Goal: Navigation & Orientation: Find specific page/section

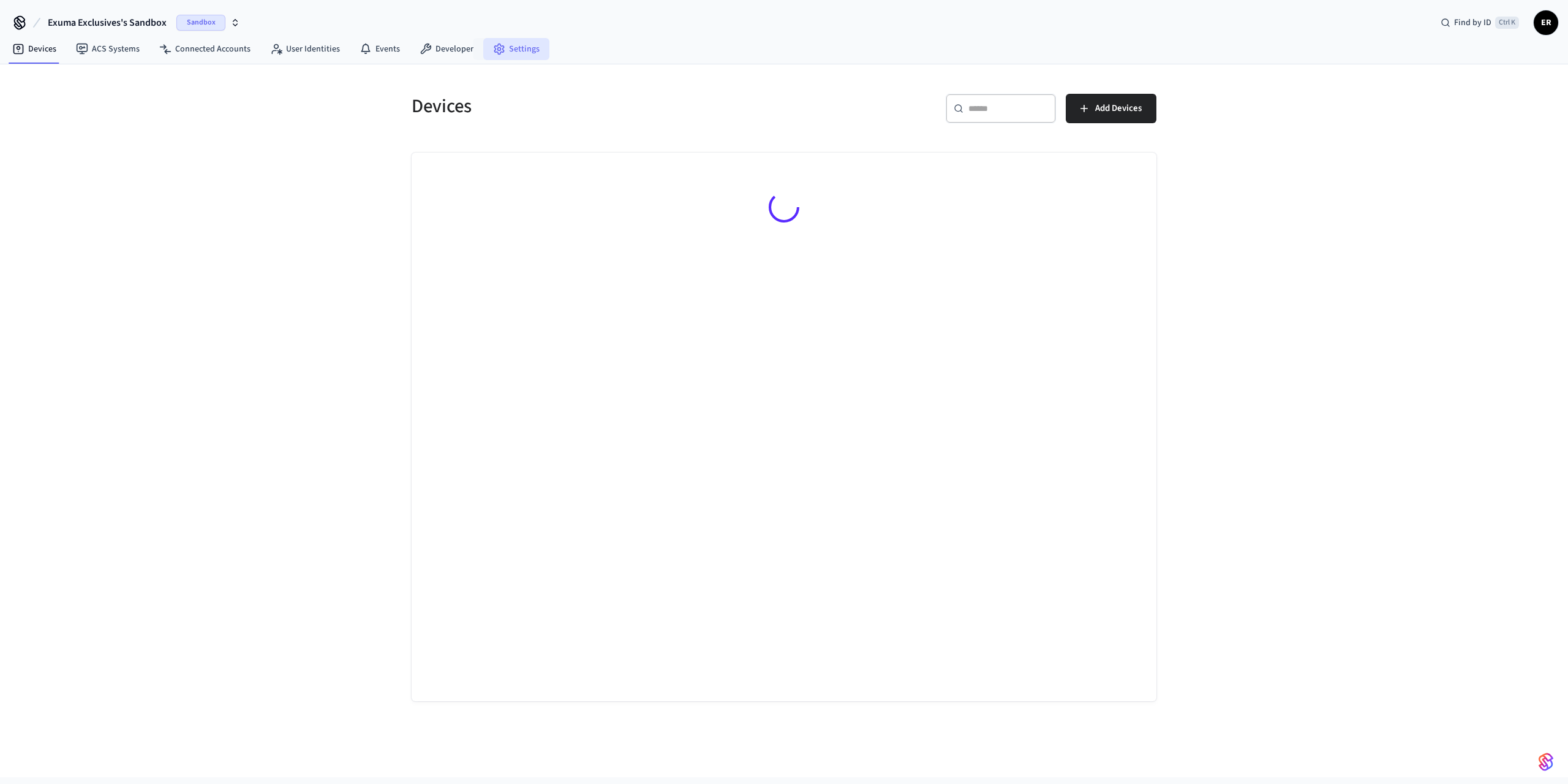
click at [522, 52] on link "Settings" at bounding box center [516, 49] width 66 height 22
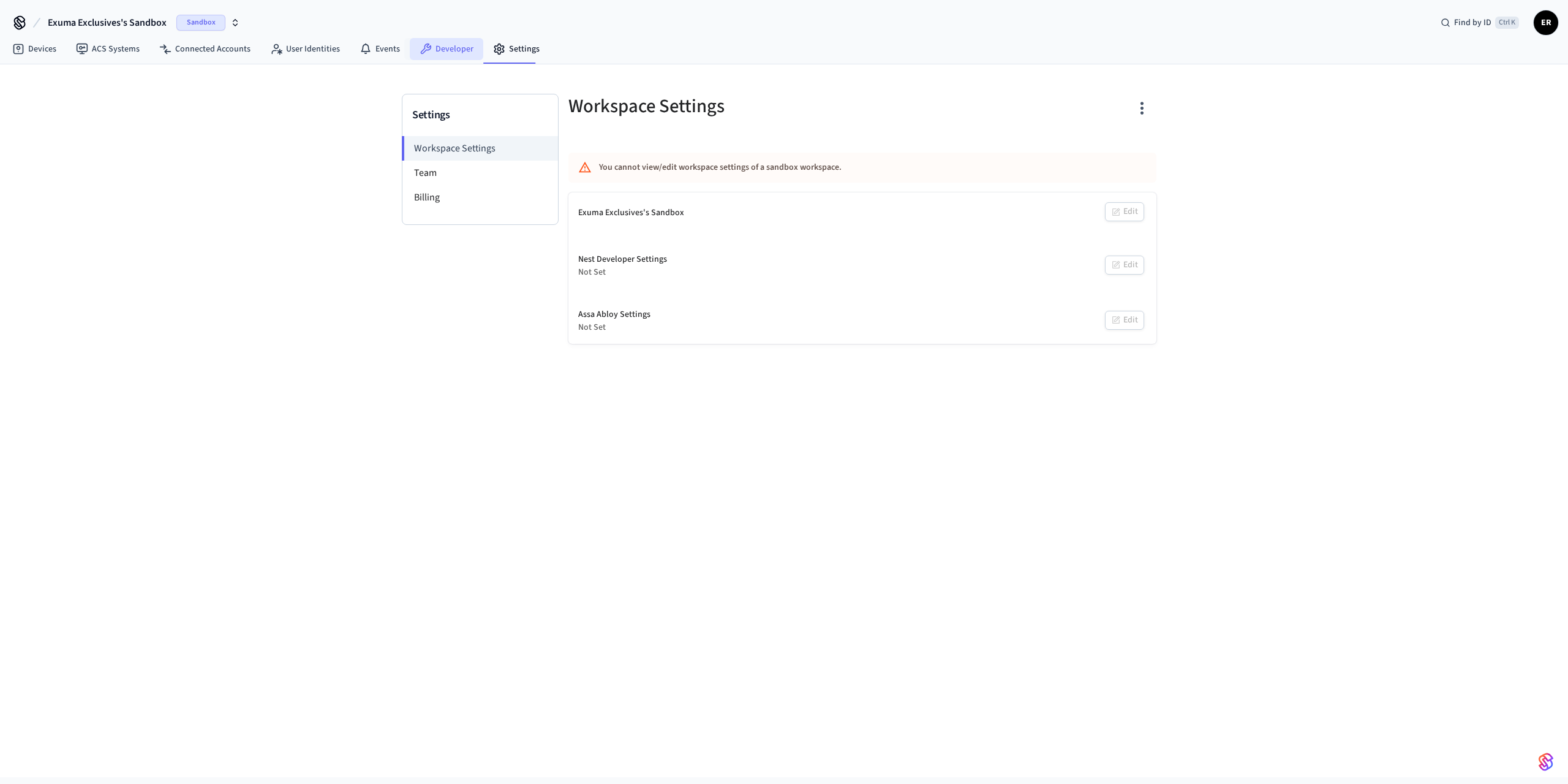
click at [452, 45] on link "Developer" at bounding box center [446, 49] width 74 height 22
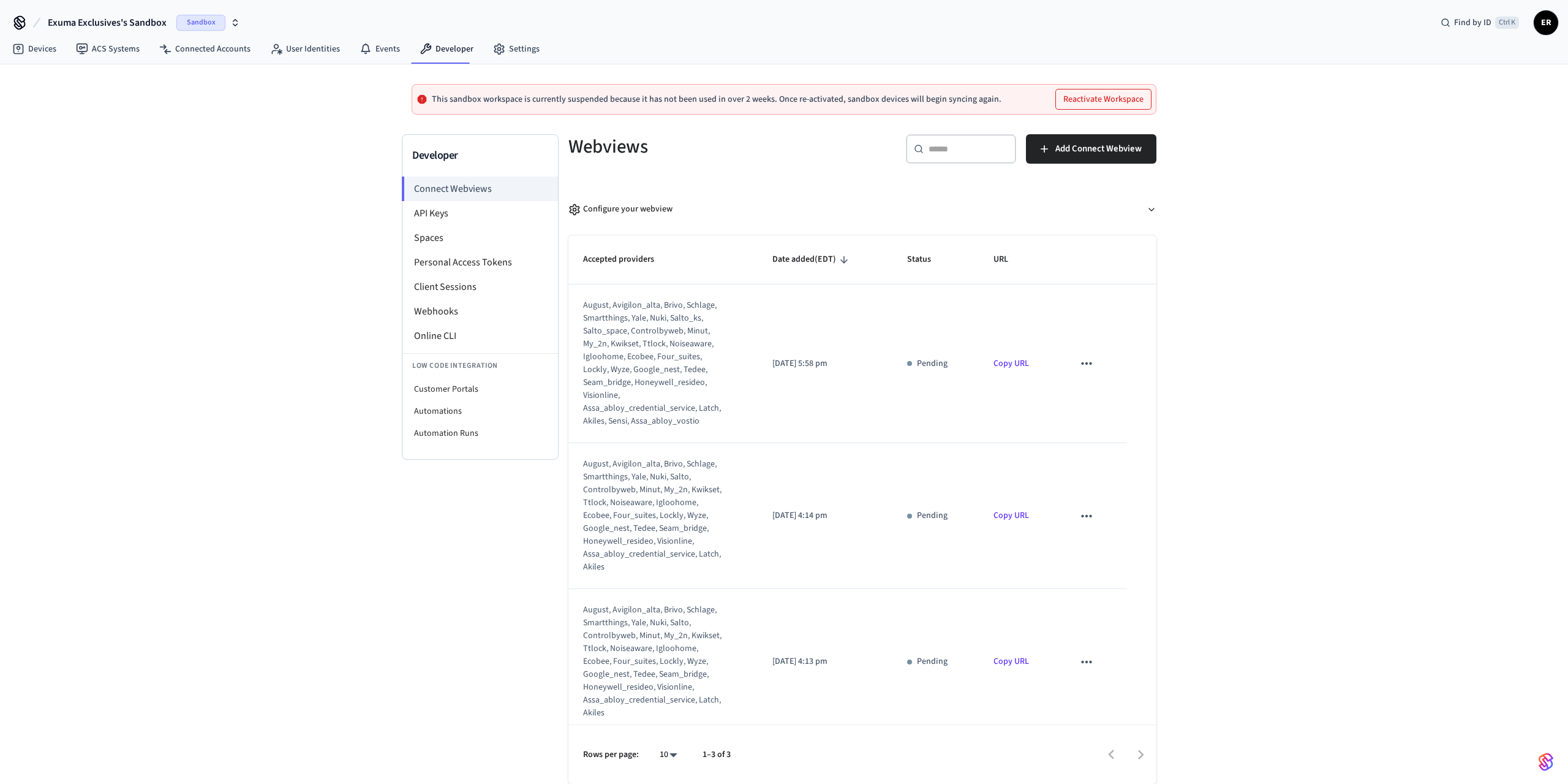
click at [220, 21] on span "Sandbox" at bounding box center [200, 22] width 49 height 16
click at [118, 83] on span "Exuma Exclusives" at bounding box center [100, 79] width 65 height 13
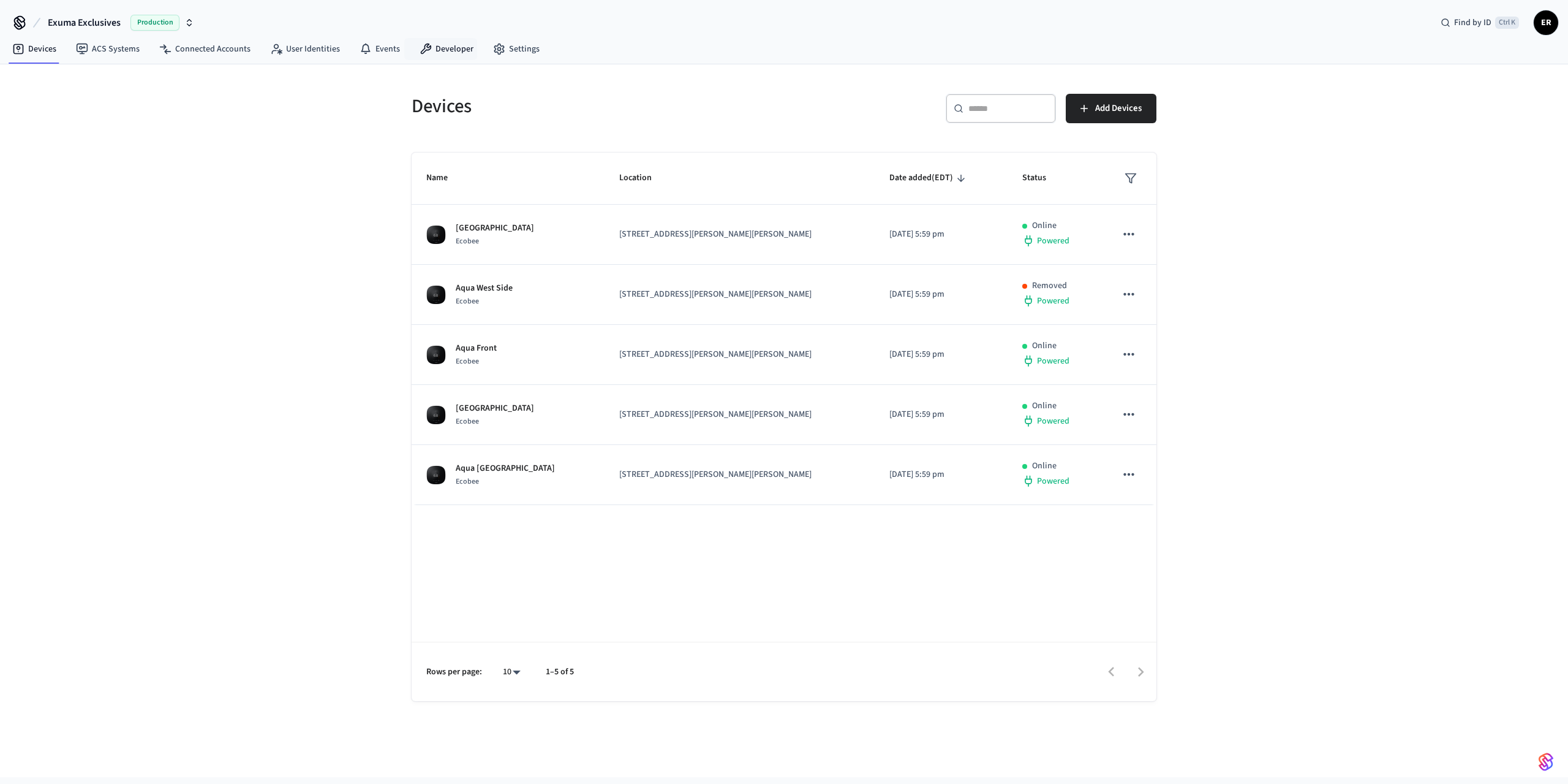
click at [436, 36] on nav "Devices ACS Systems Connected Accounts User Identities Events Developer Settings" at bounding box center [276, 50] width 547 height 28
click at [442, 51] on link "Developer" at bounding box center [446, 49] width 74 height 22
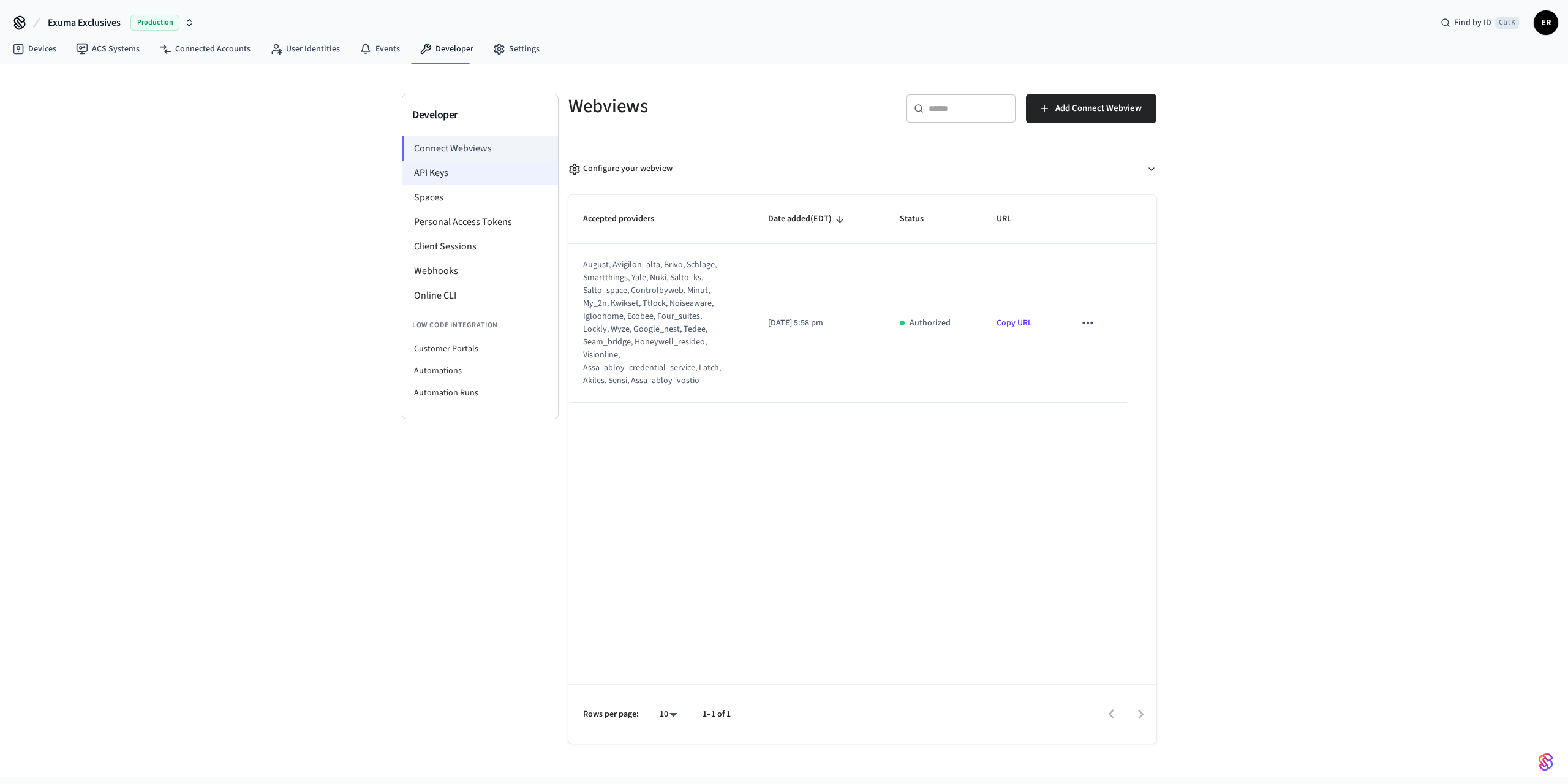
click at [471, 175] on li "API Keys" at bounding box center [480, 172] width 156 height 24
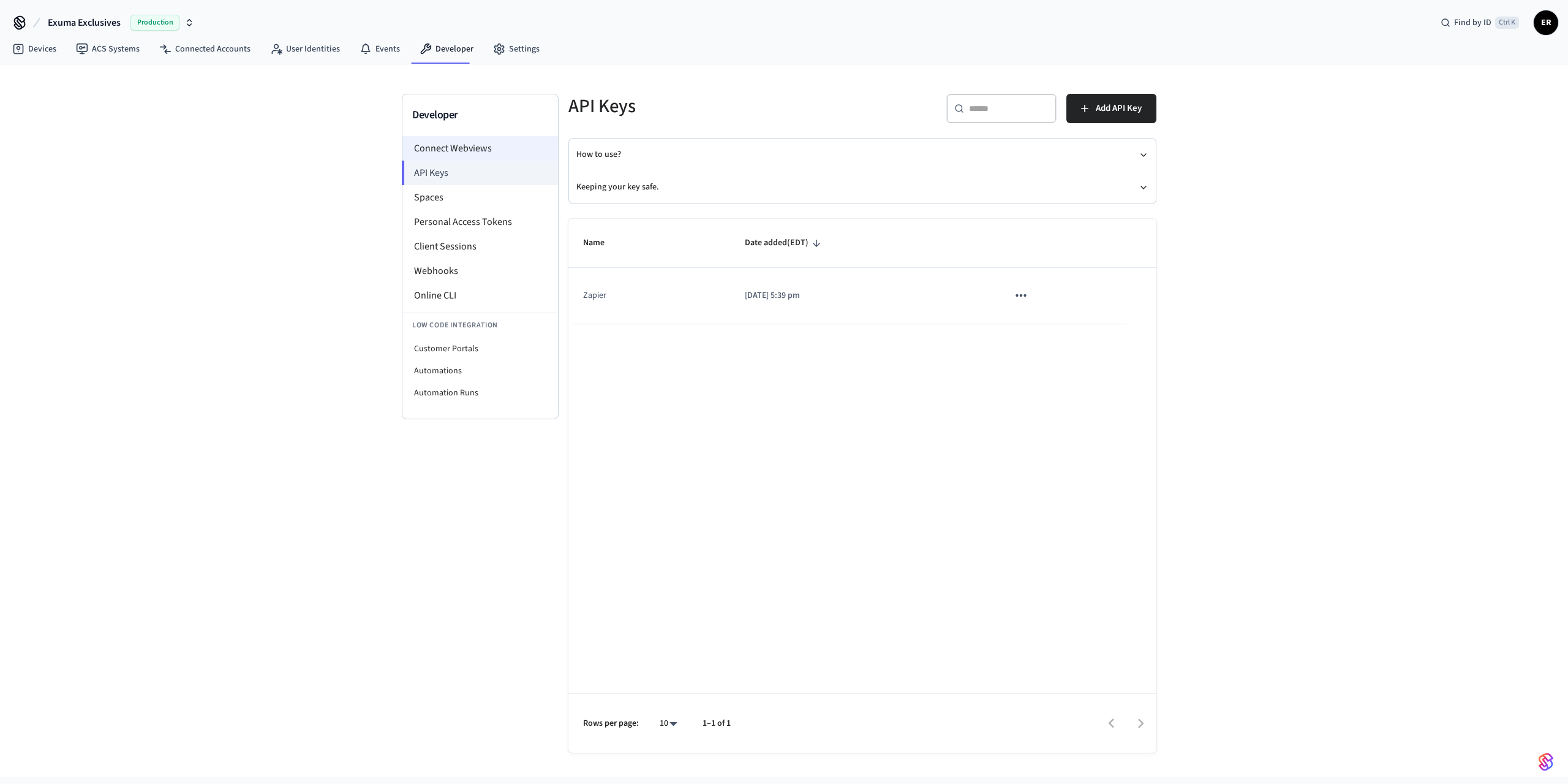
click at [468, 153] on li "Connect Webviews" at bounding box center [480, 148] width 156 height 24
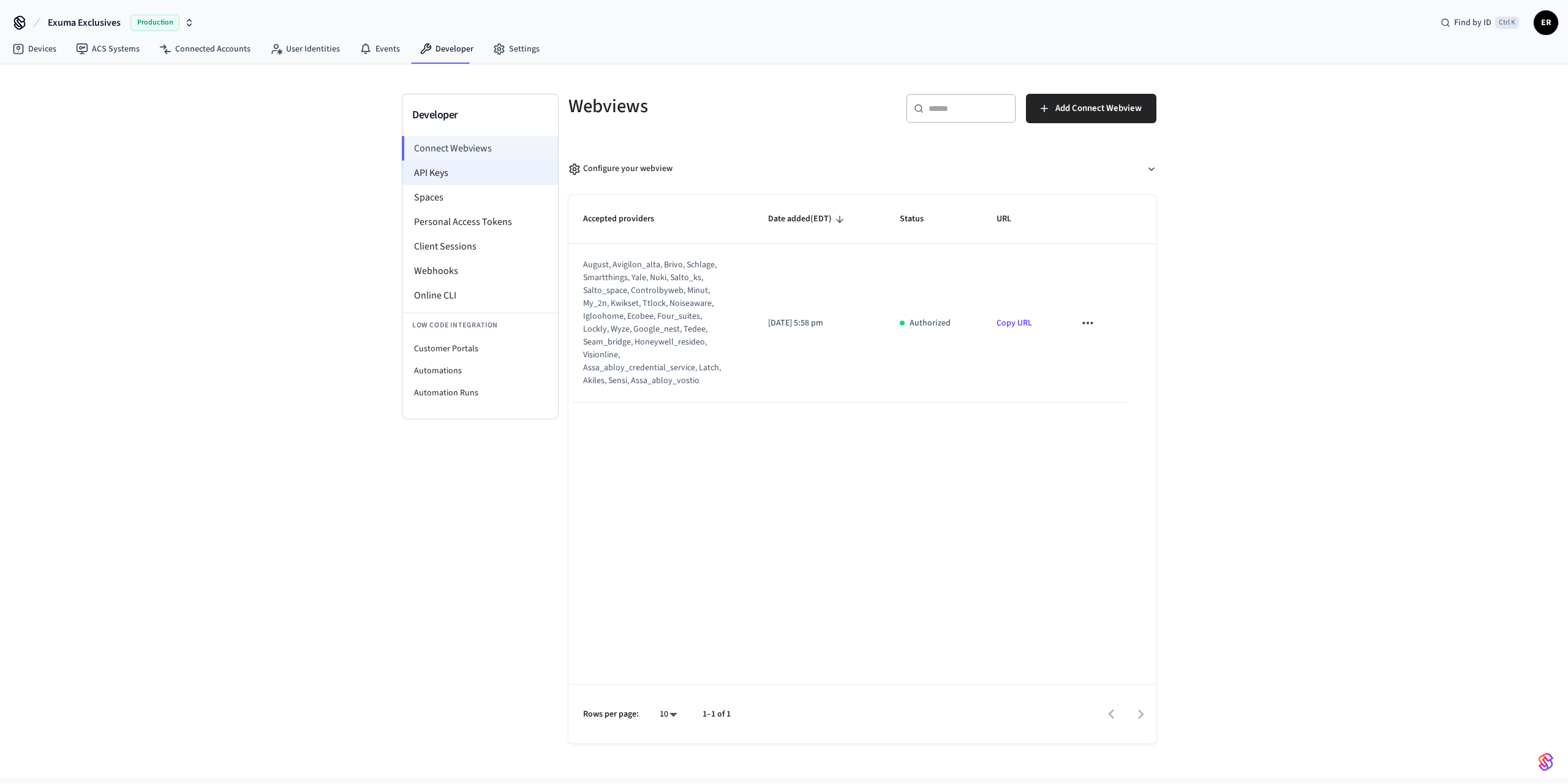
click at [463, 174] on li "API Keys" at bounding box center [480, 172] width 156 height 24
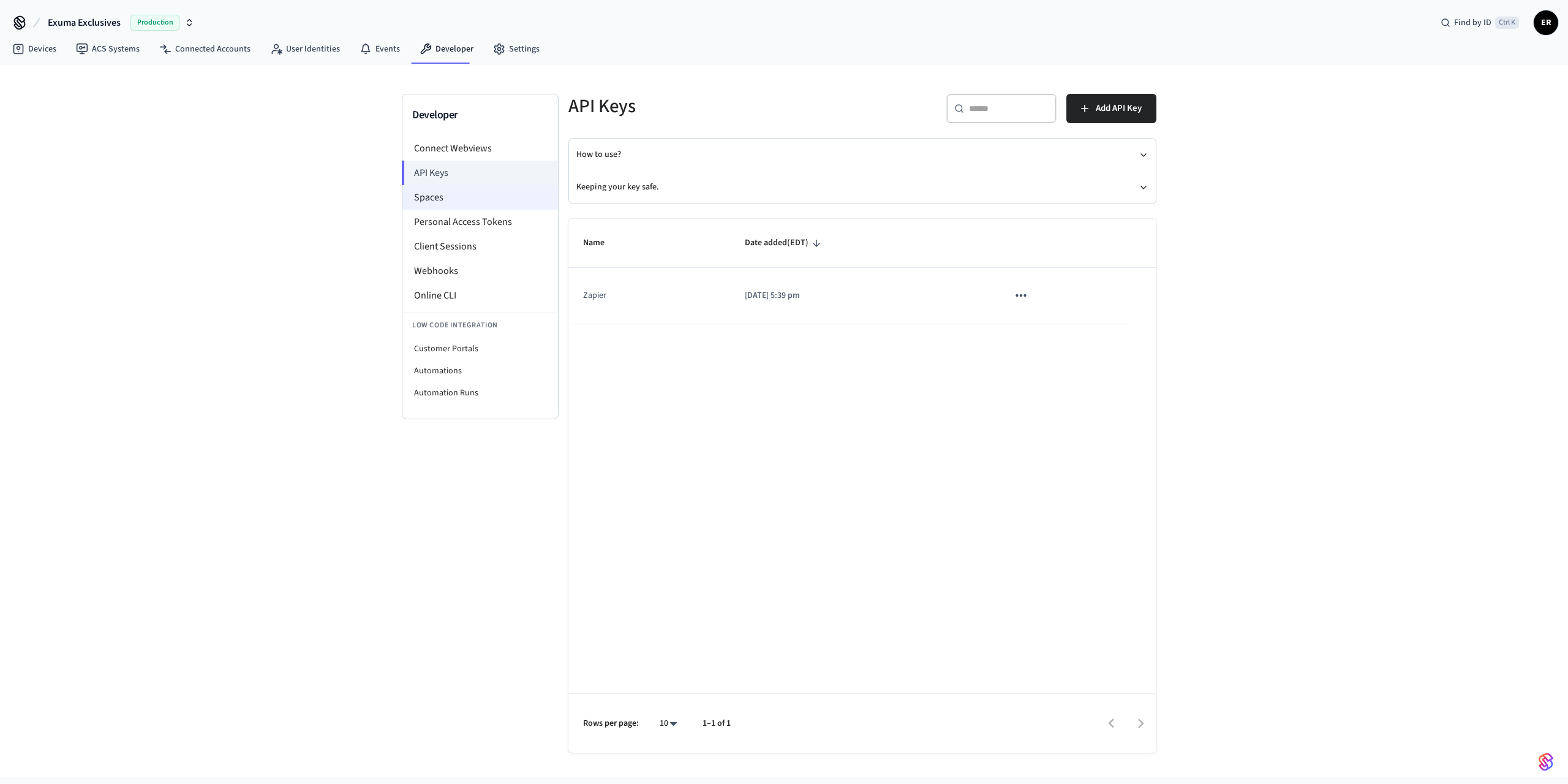
click at [454, 190] on li "Spaces" at bounding box center [480, 196] width 156 height 24
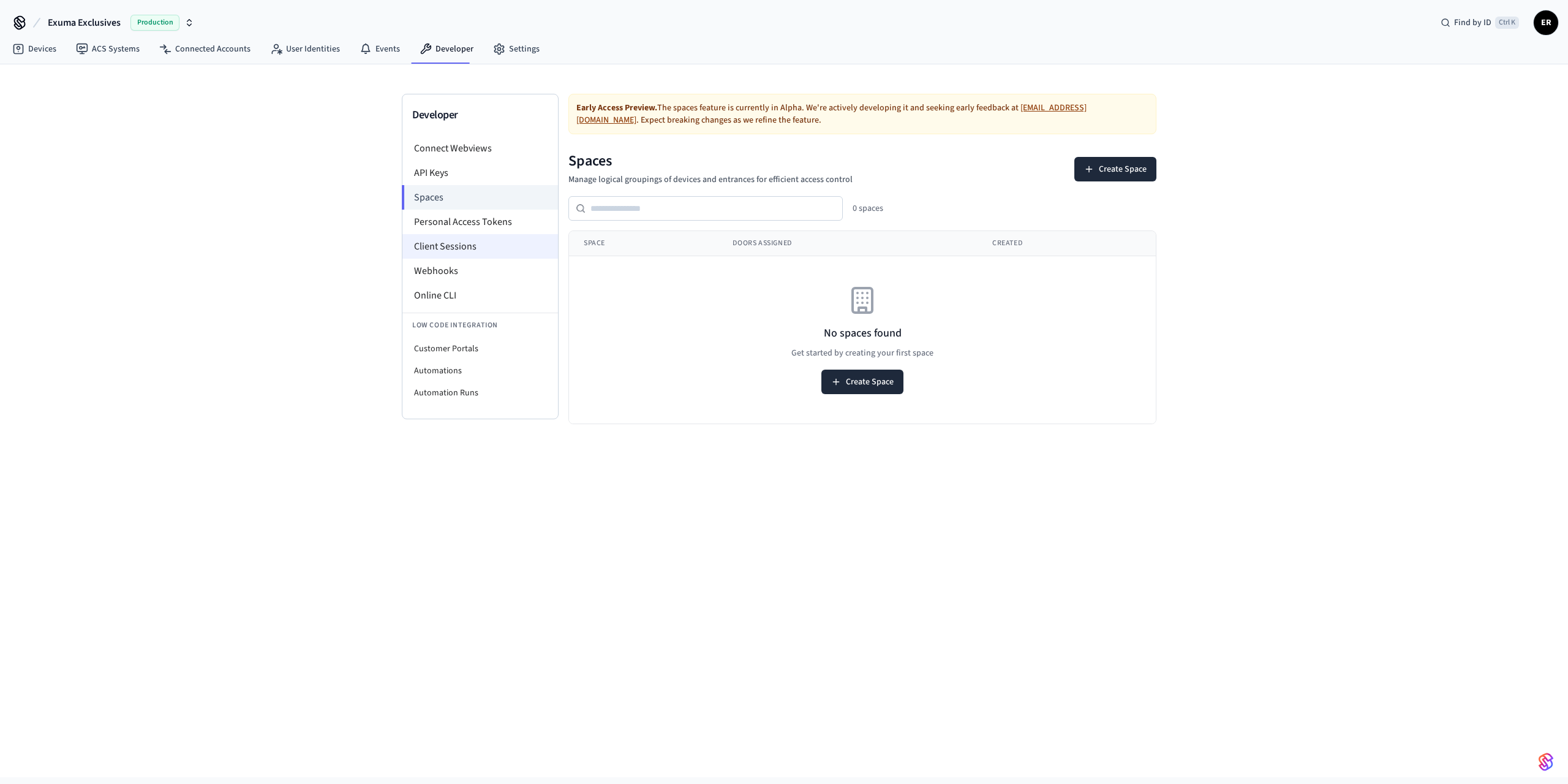
click at [451, 247] on li "Client Sessions" at bounding box center [480, 246] width 156 height 24
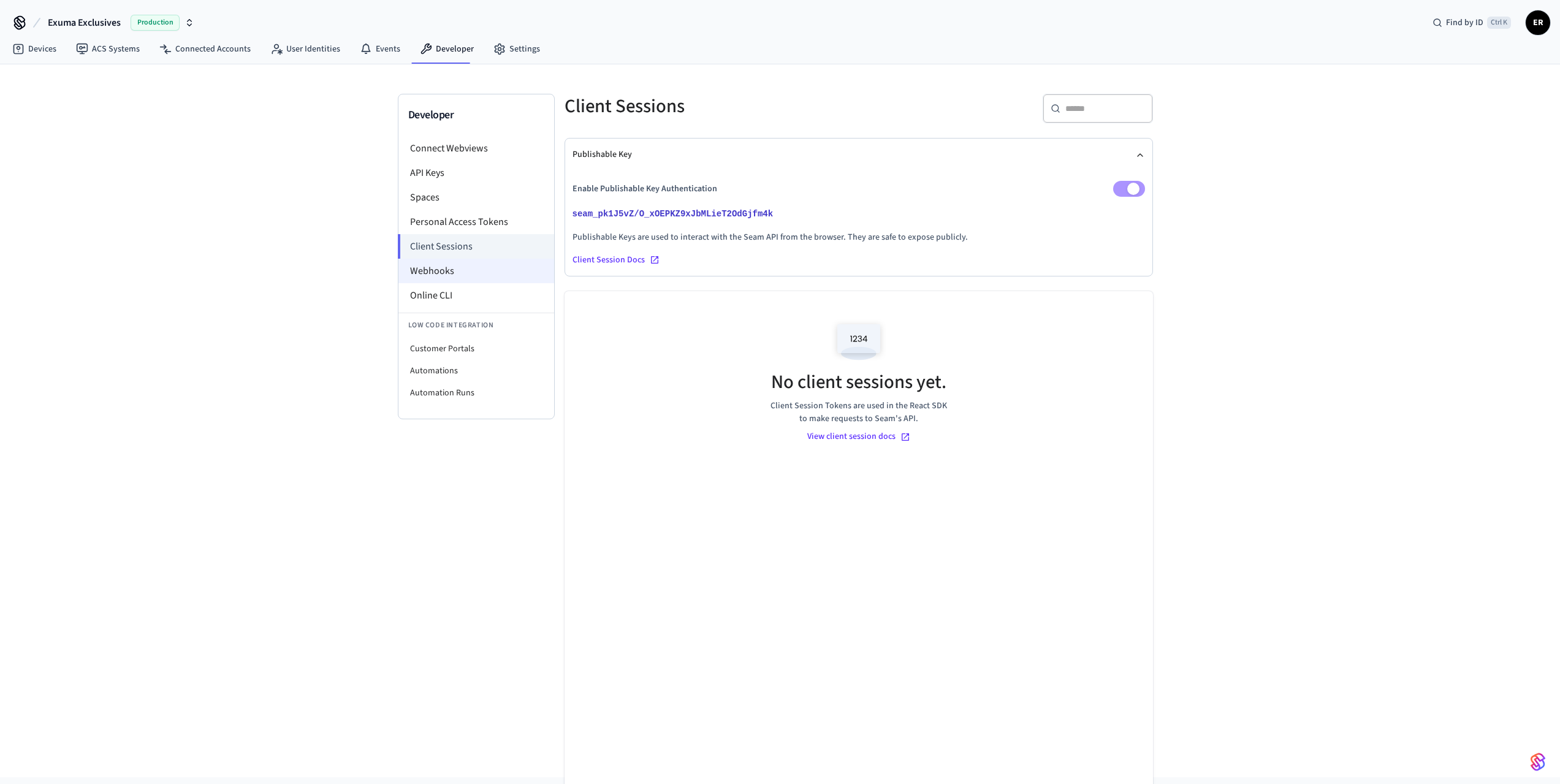
click at [458, 272] on li "Webhooks" at bounding box center [476, 270] width 156 height 24
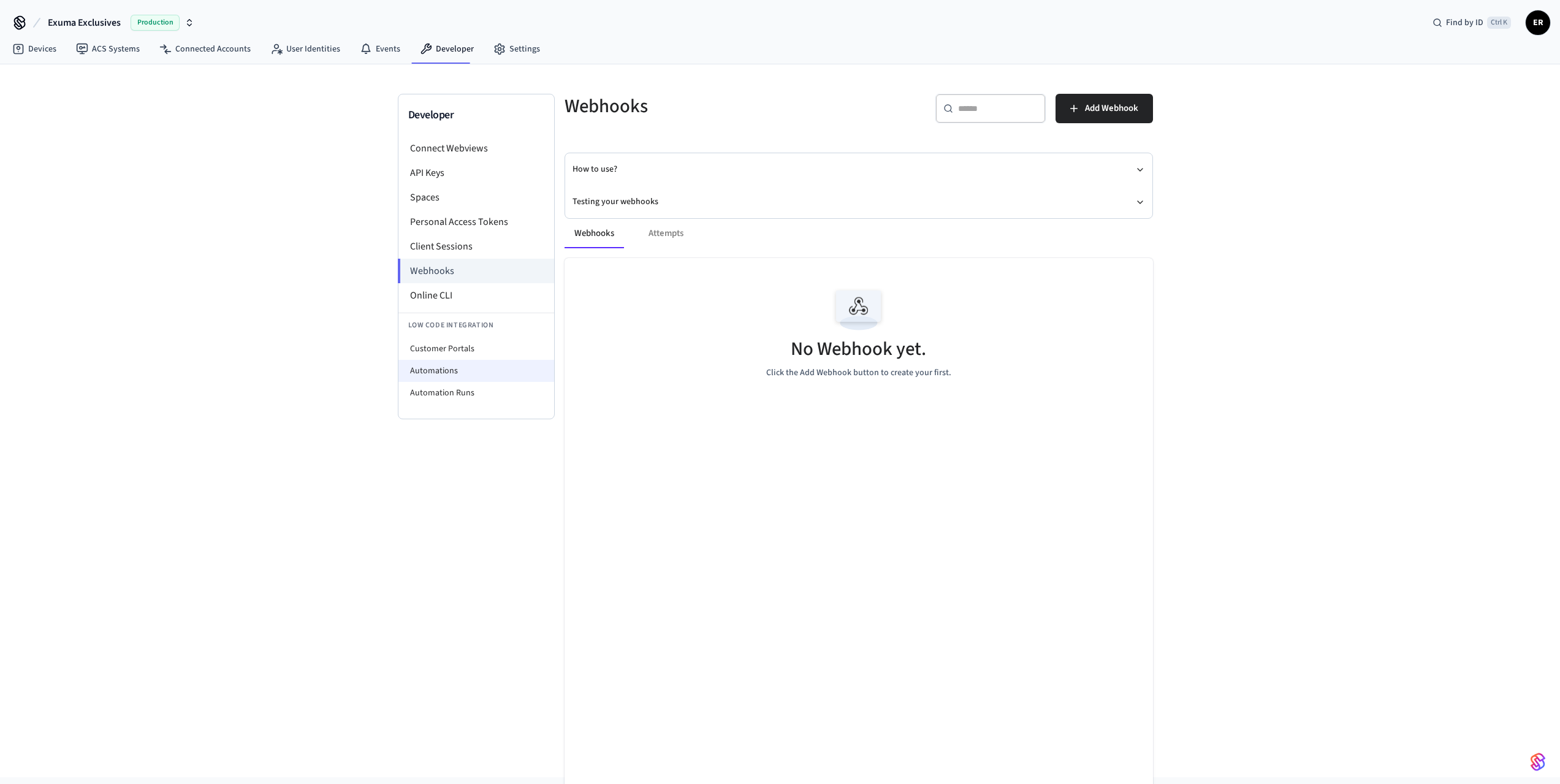
click at [455, 372] on li "Automations" at bounding box center [476, 371] width 156 height 22
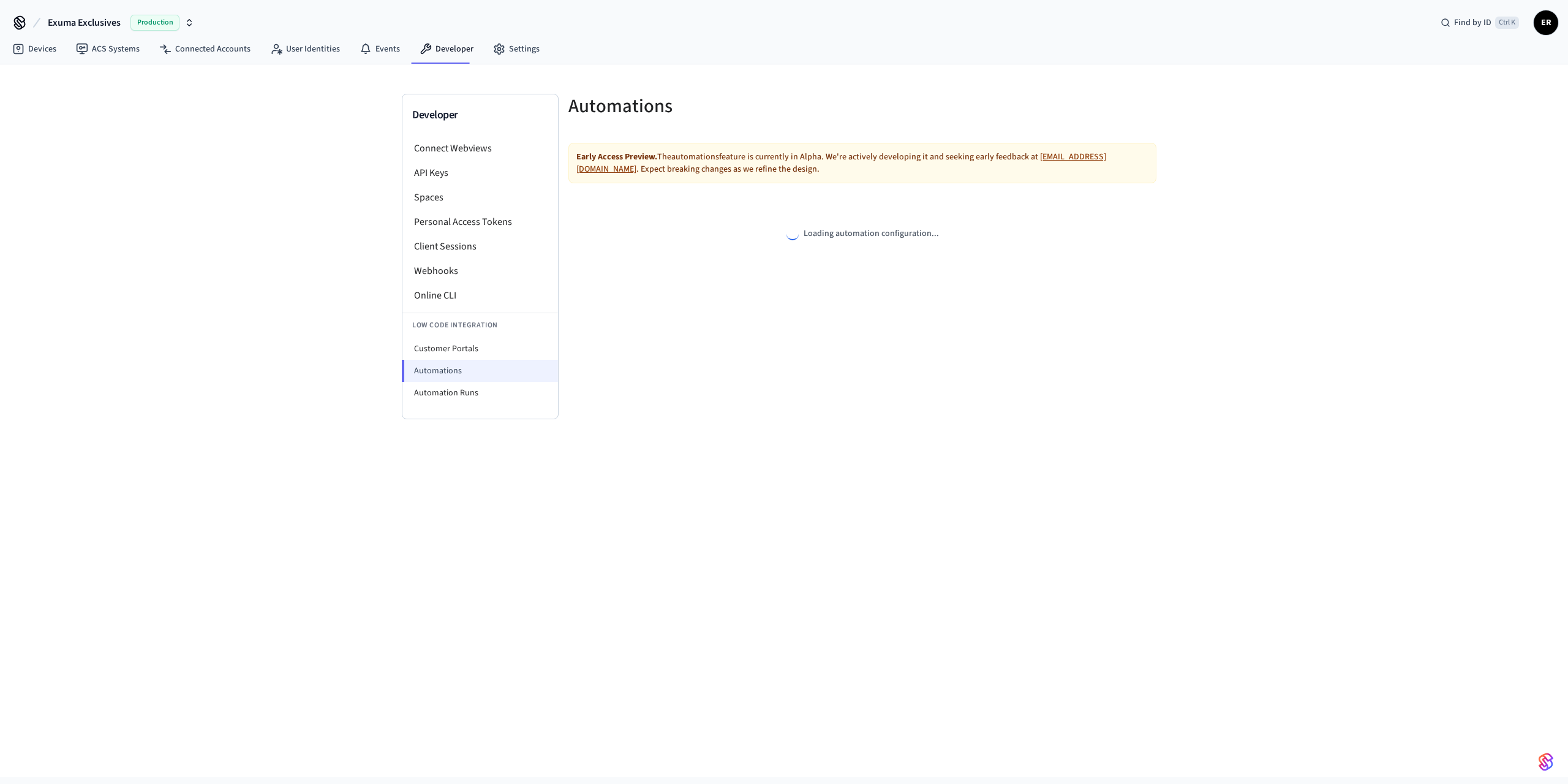
select select "**********"
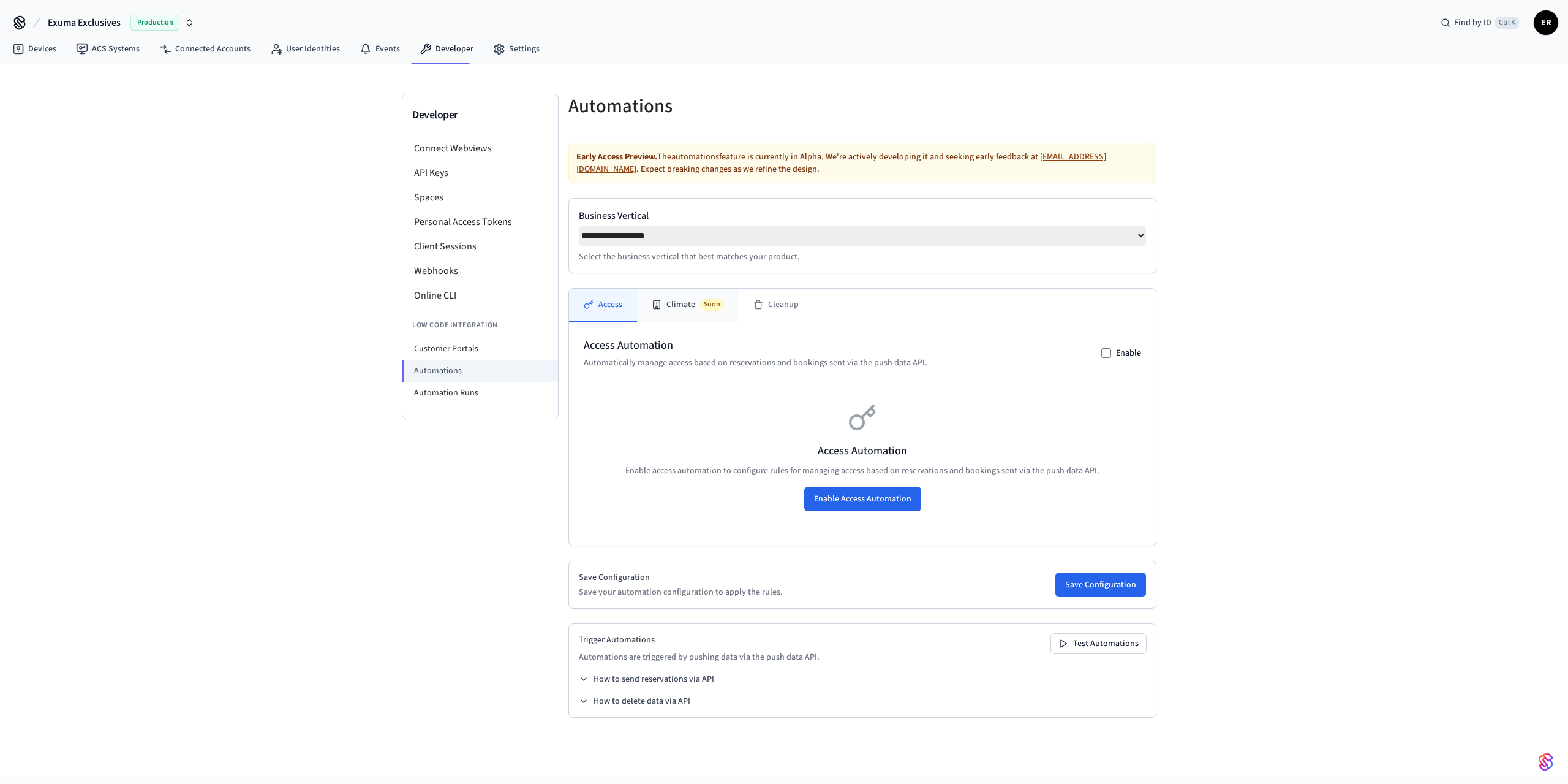
click at [704, 310] on span "Soon" at bounding box center [712, 304] width 24 height 13
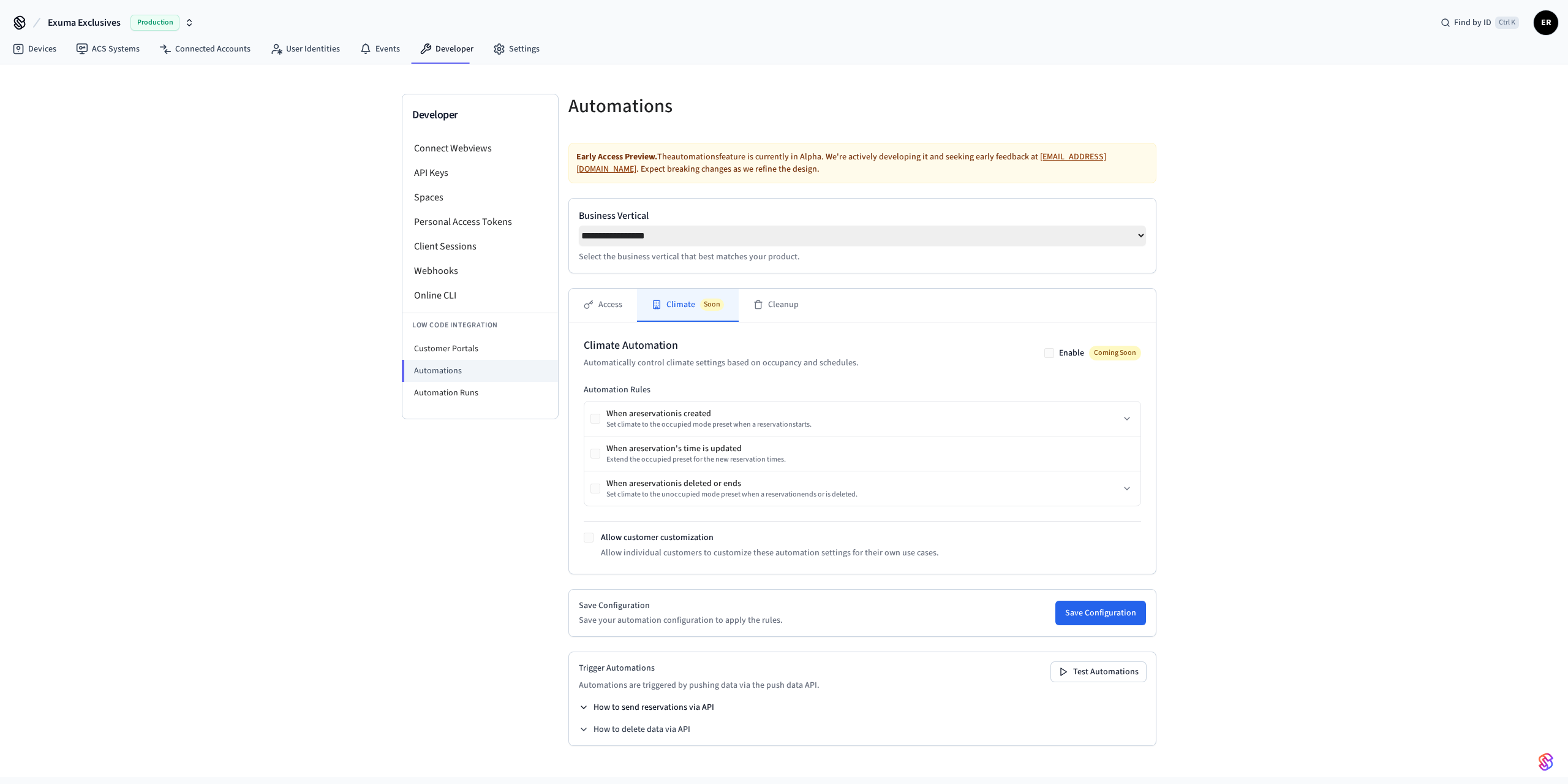
click at [675, 708] on button "How to send reservations via API" at bounding box center [645, 707] width 135 height 13
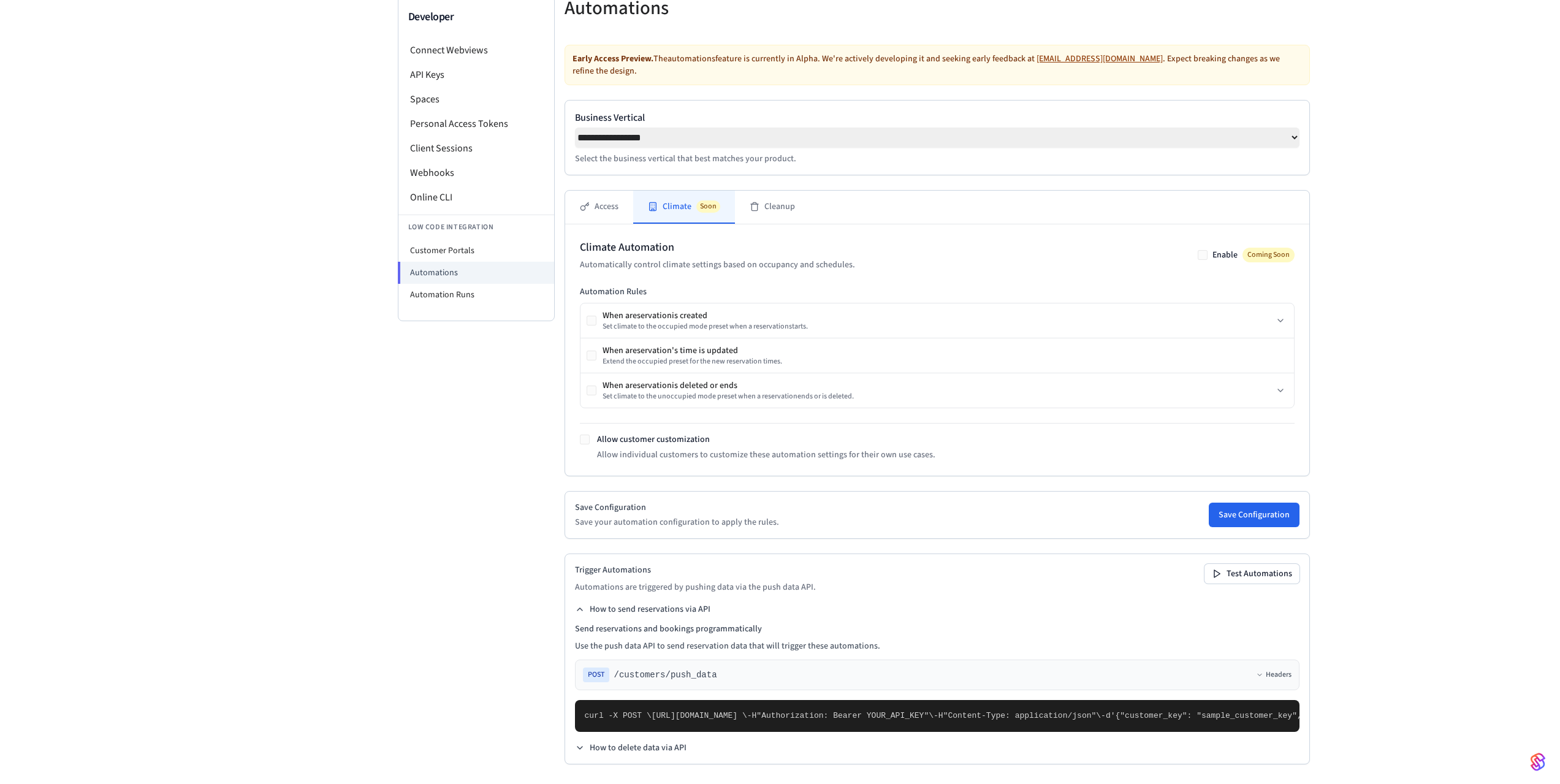
scroll to position [365, 0]
